Goal: Task Accomplishment & Management: Manage account settings

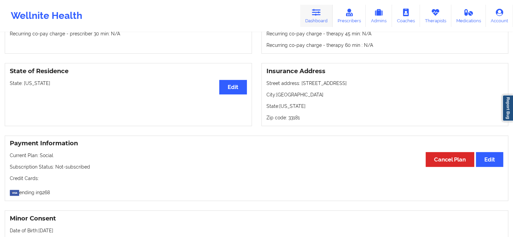
click at [308, 6] on link "Dashboard" at bounding box center [316, 16] width 32 height 22
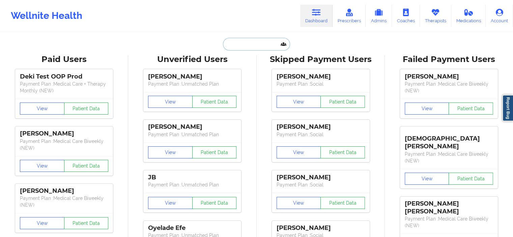
click at [260, 44] on input "text" at bounding box center [256, 44] width 67 height 13
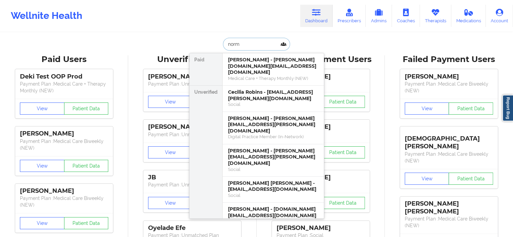
type input "[PERSON_NAME]"
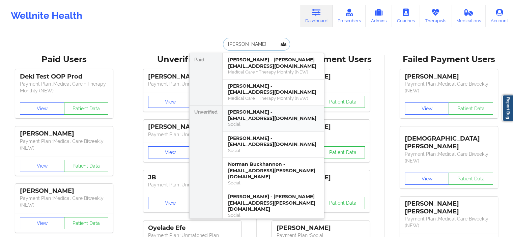
click at [263, 115] on div "[PERSON_NAME] - [EMAIL_ADDRESS][DOMAIN_NAME]" at bounding box center [273, 115] width 90 height 12
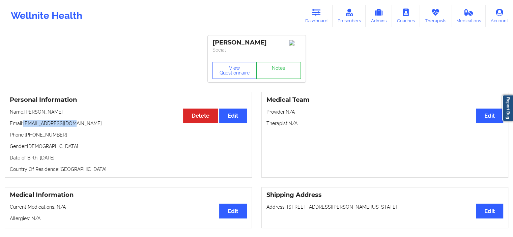
drag, startPoint x: 79, startPoint y: 127, endPoint x: 24, endPoint y: 124, distance: 54.4
click at [24, 124] on p "Email: [EMAIL_ADDRESS][DOMAIN_NAME]" at bounding box center [128, 123] width 237 height 7
copy p "[EMAIL_ADDRESS][DOMAIN_NAME]"
click at [437, 13] on icon at bounding box center [435, 12] width 9 height 7
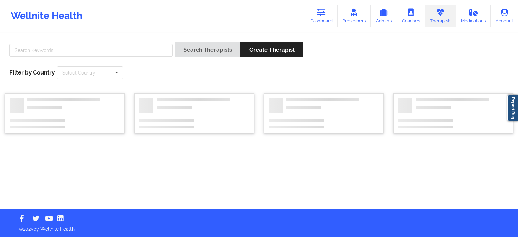
click at [159, 59] on div at bounding box center [91, 52] width 168 height 19
click at [154, 53] on input "text" at bounding box center [90, 50] width 163 height 13
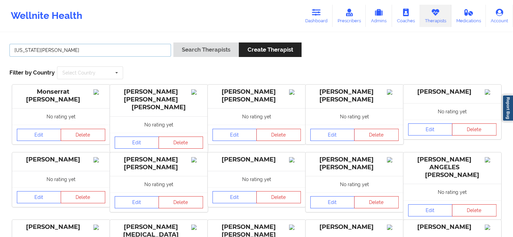
type input "[US_STATE][PERSON_NAME]"
click at [173, 43] on button "Search Therapists" at bounding box center [205, 50] width 65 height 15
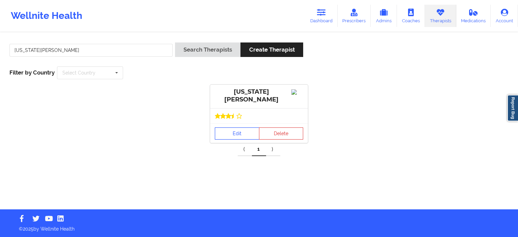
click at [251, 137] on link "Edit" at bounding box center [237, 134] width 45 height 12
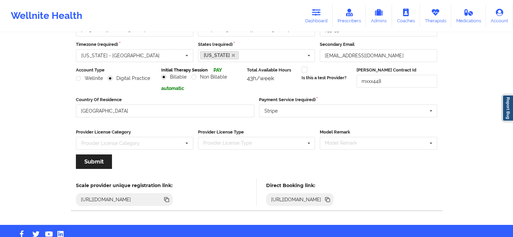
scroll to position [70, 0]
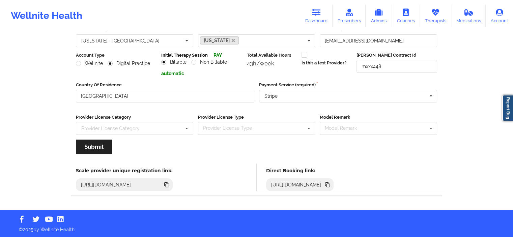
click at [330, 185] on icon at bounding box center [328, 185] width 3 height 3
